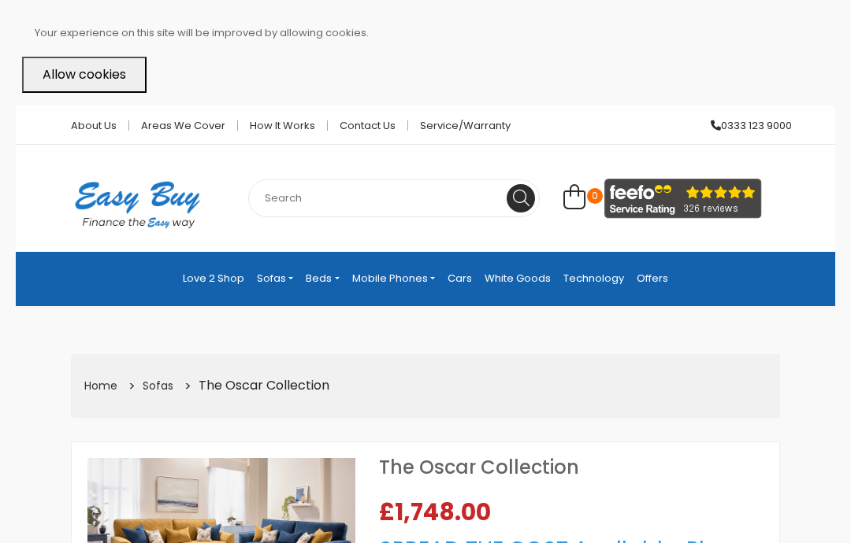
select select "104"
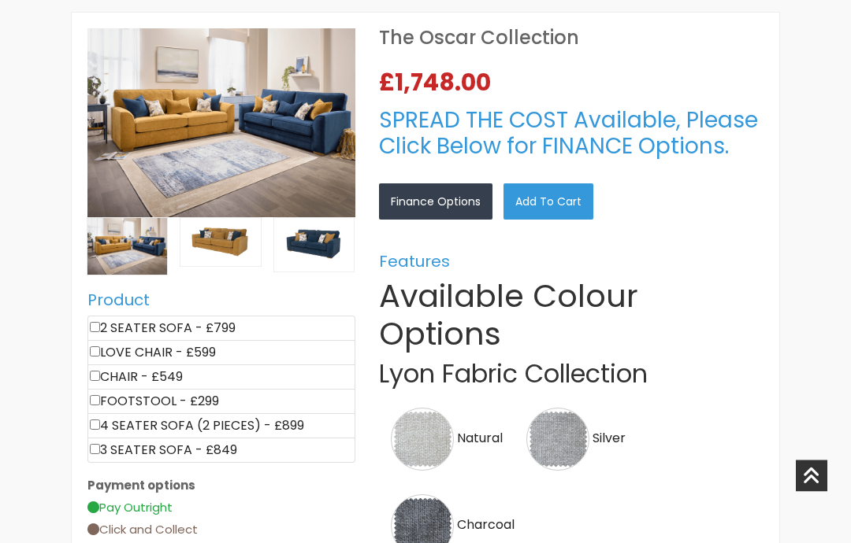
scroll to position [430, 0]
click at [155, 413] on li "4 SEATER SOFA (2 PIECES) - £899" at bounding box center [221, 425] width 268 height 25
click at [98, 420] on input"] "checkbox" at bounding box center [95, 425] width 10 height 10
checkbox input"] "true"
type input "899"
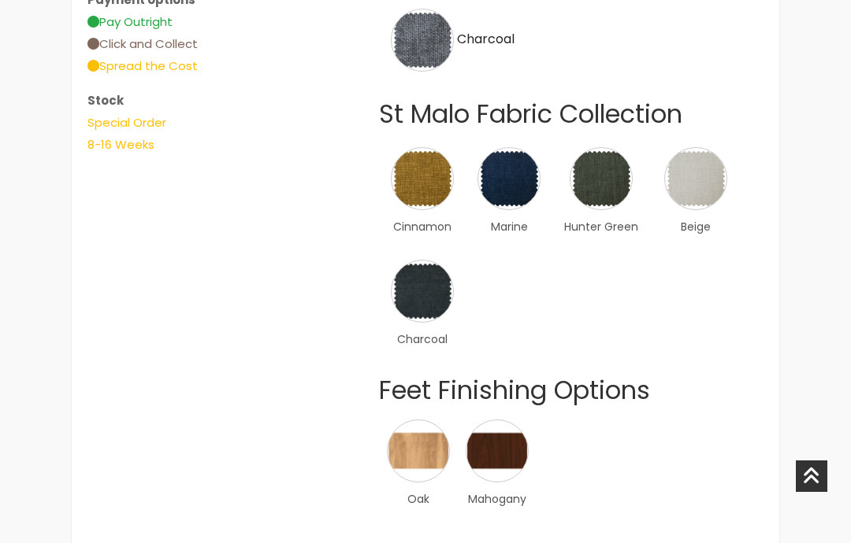
scroll to position [904, 0]
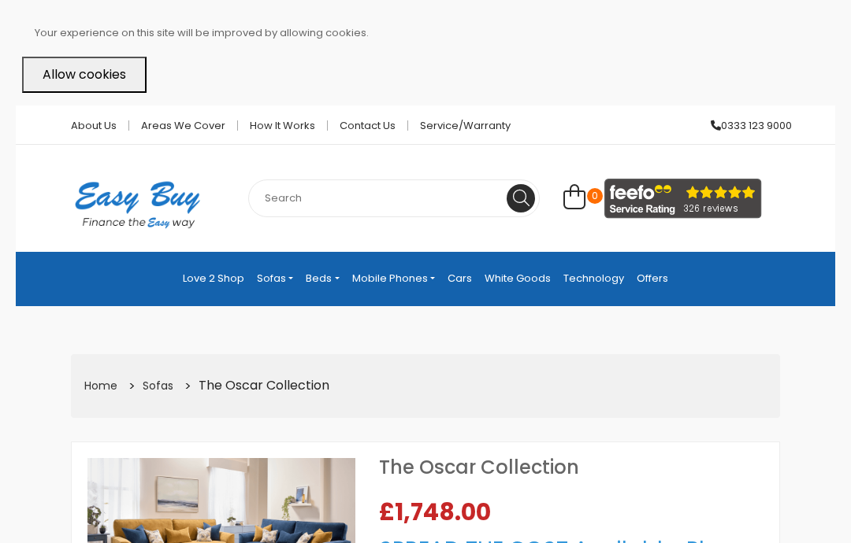
select select "104"
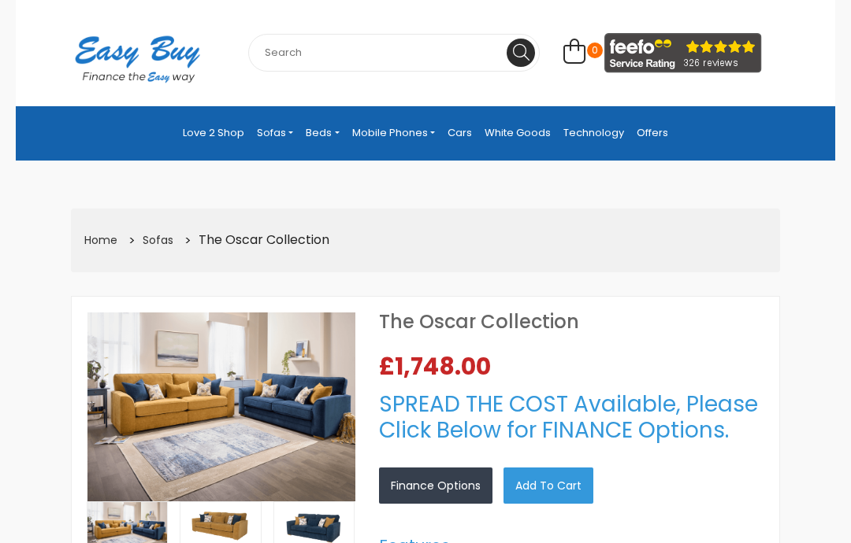
scroll to position [144, 0]
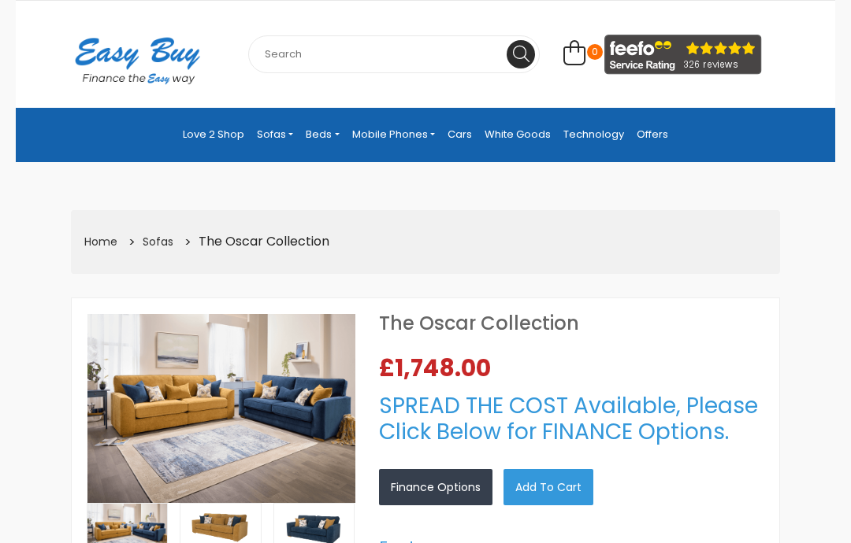
click at [224, 504] on img at bounding box center [220, 528] width 80 height 48
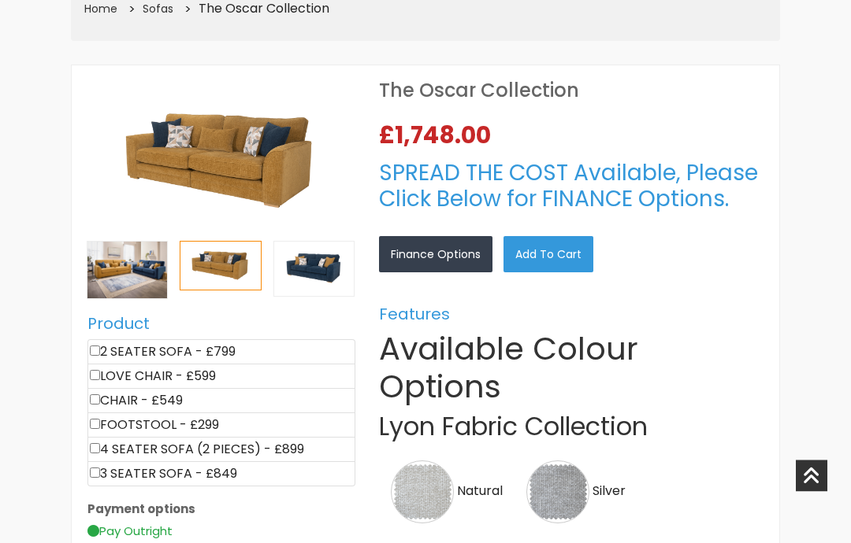
scroll to position [363, 0]
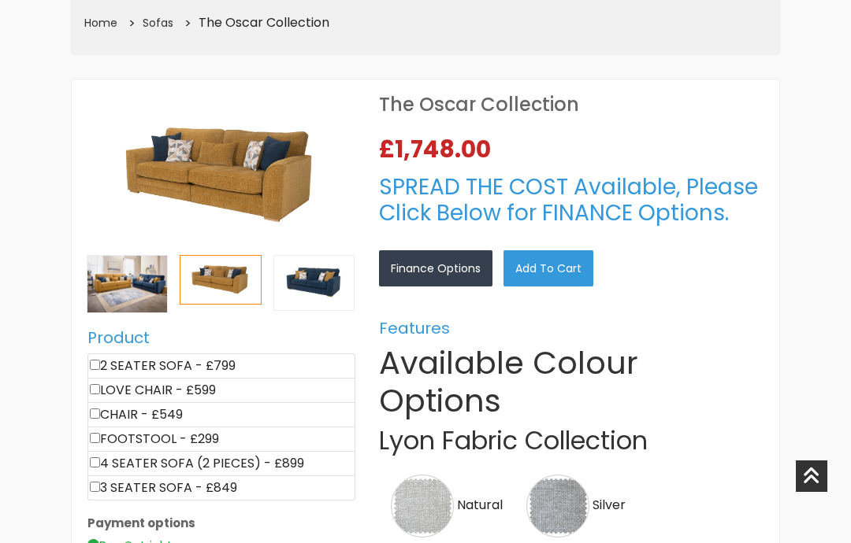
click at [268, 139] on img at bounding box center [221, 175] width 268 height 161
